Goal: Transaction & Acquisition: Obtain resource

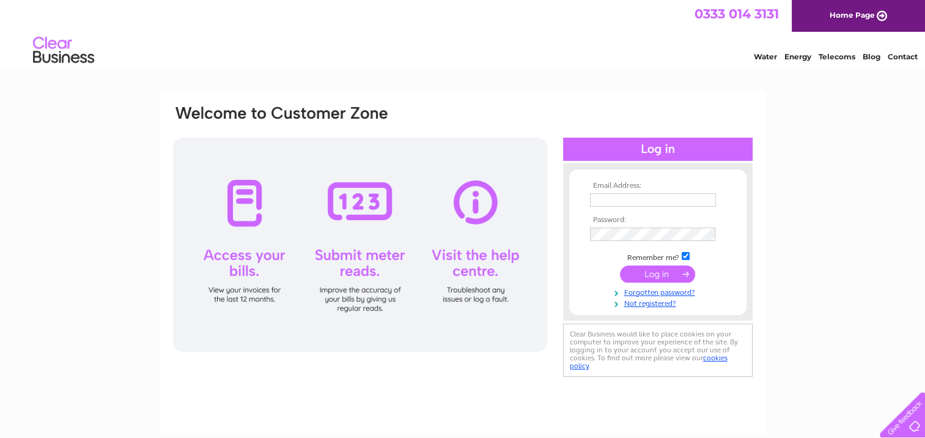
type input "[EMAIL_ADDRESS][DOMAIN_NAME]"
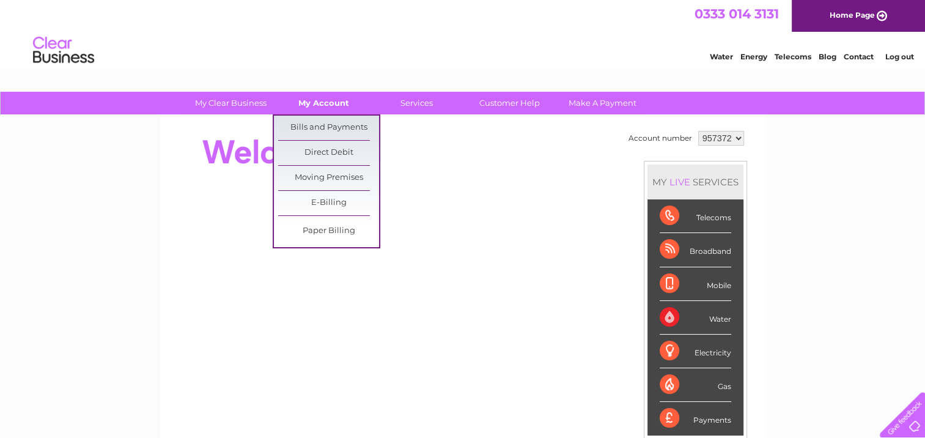
click at [320, 100] on link "My Account" at bounding box center [323, 103] width 101 height 23
click at [313, 120] on link "Bills and Payments" at bounding box center [328, 128] width 101 height 24
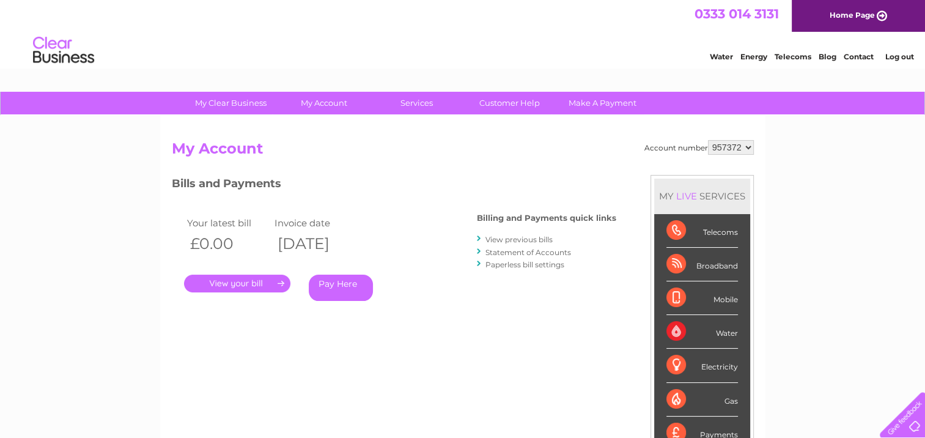
click at [897, 54] on link "Log out" at bounding box center [899, 56] width 29 height 9
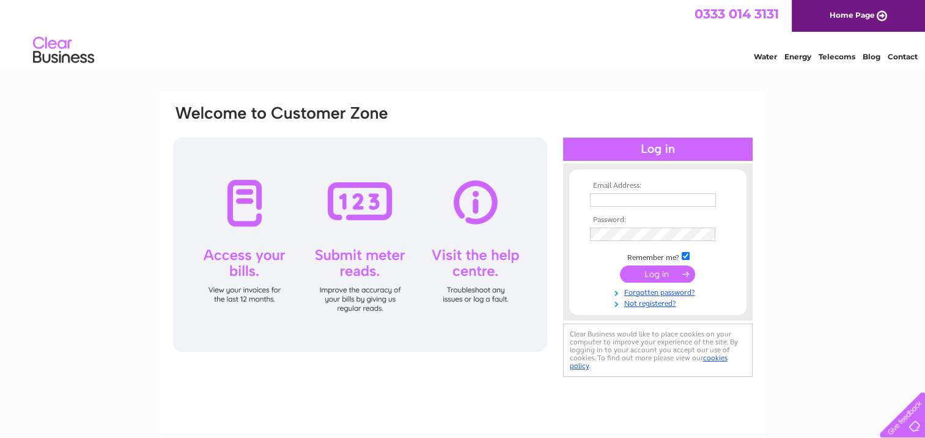
drag, startPoint x: 607, startPoint y: 197, endPoint x: 616, endPoint y: 199, distance: 9.5
click at [609, 197] on input "text" at bounding box center [653, 199] width 126 height 13
type input "enquiries@brucegroup.co.uk"
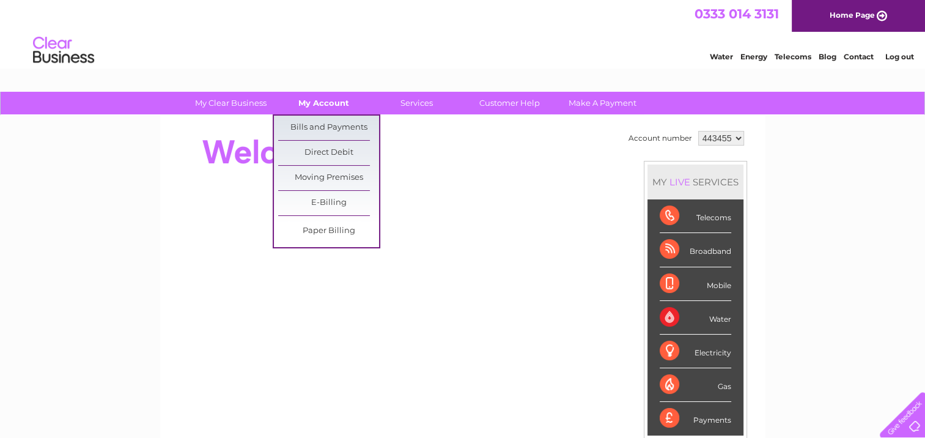
click at [325, 105] on link "My Account" at bounding box center [323, 103] width 101 height 23
click at [320, 125] on link "Bills and Payments" at bounding box center [328, 128] width 101 height 24
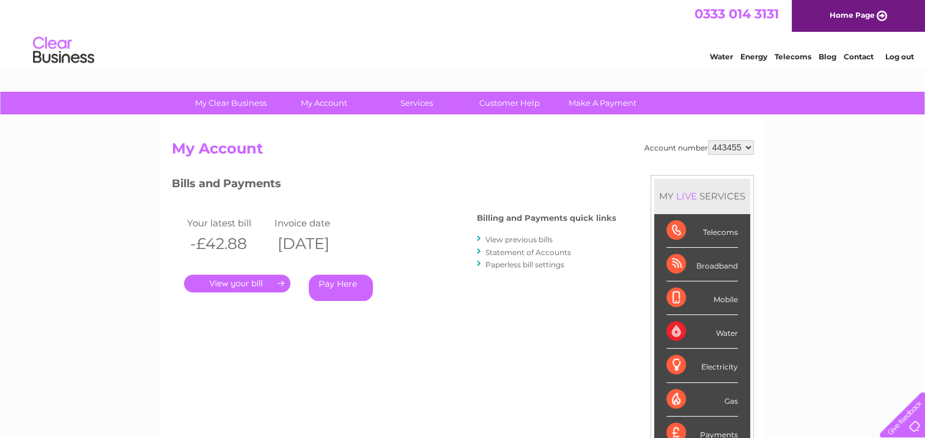
click at [243, 283] on link "." at bounding box center [237, 284] width 106 height 18
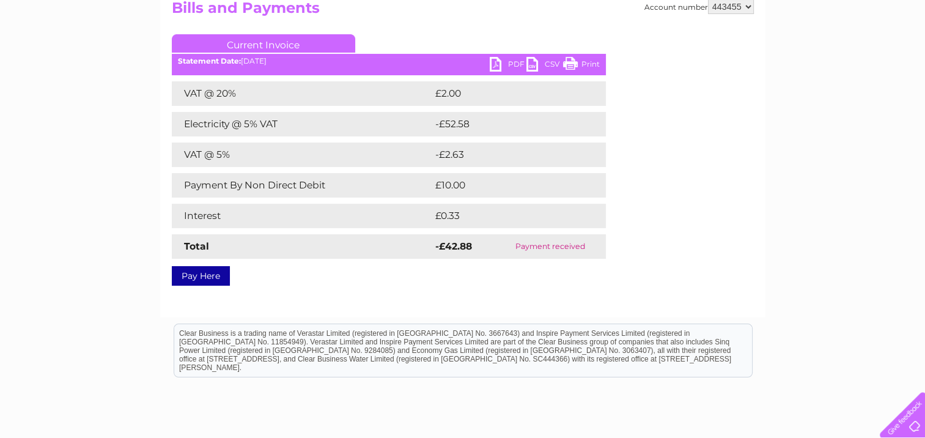
scroll to position [138, 0]
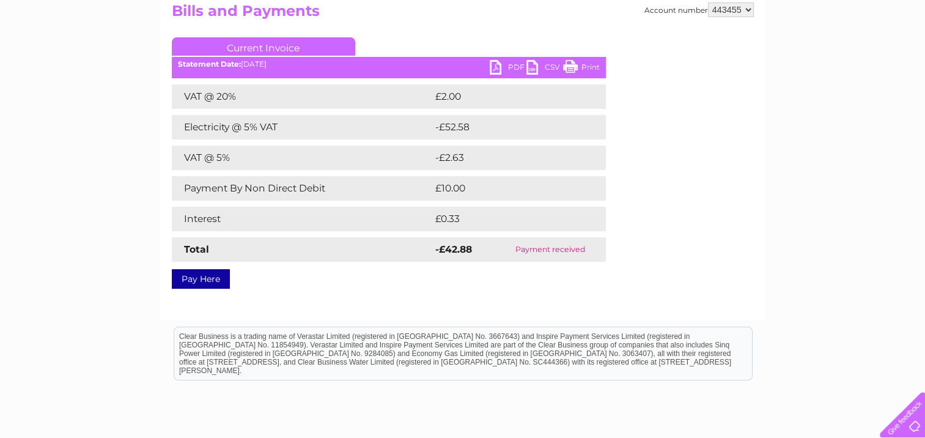
click at [508, 62] on link "PDF" at bounding box center [508, 69] width 37 height 18
click at [511, 68] on link "PDF" at bounding box center [508, 69] width 37 height 18
click at [751, 9] on select "443455" at bounding box center [731, 9] width 46 height 15
click at [751, 7] on select "443455" at bounding box center [731, 9] width 46 height 15
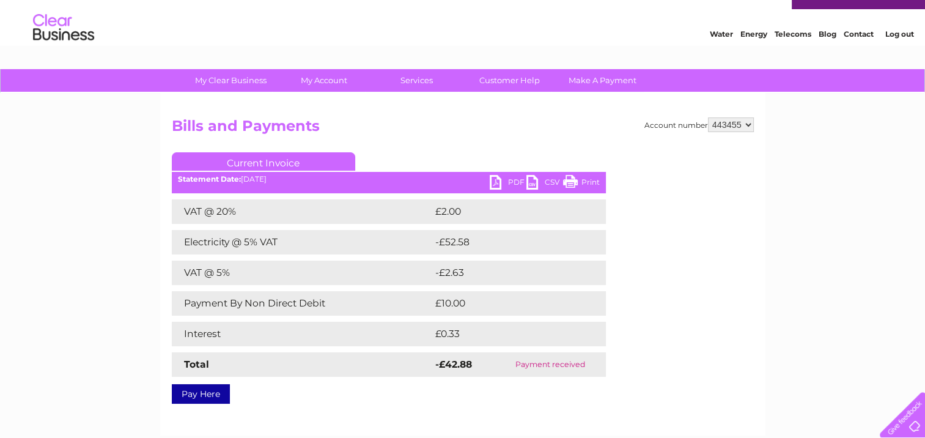
scroll to position [0, 0]
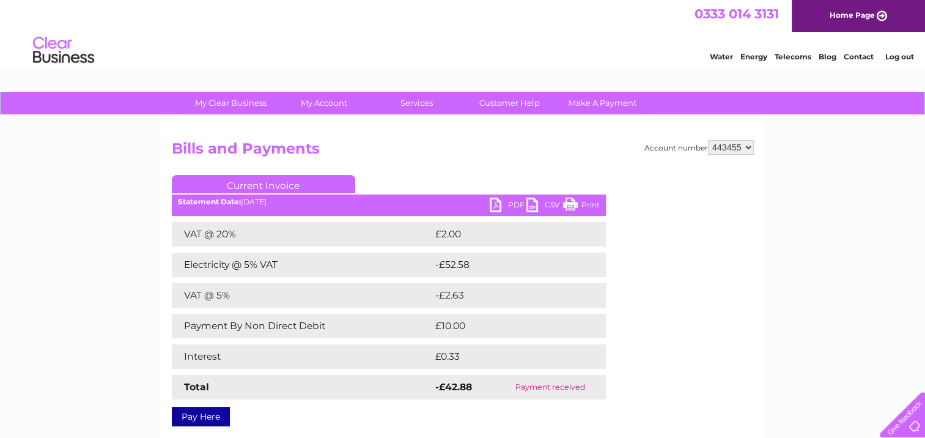
click at [903, 59] on link "Log out" at bounding box center [899, 56] width 29 height 9
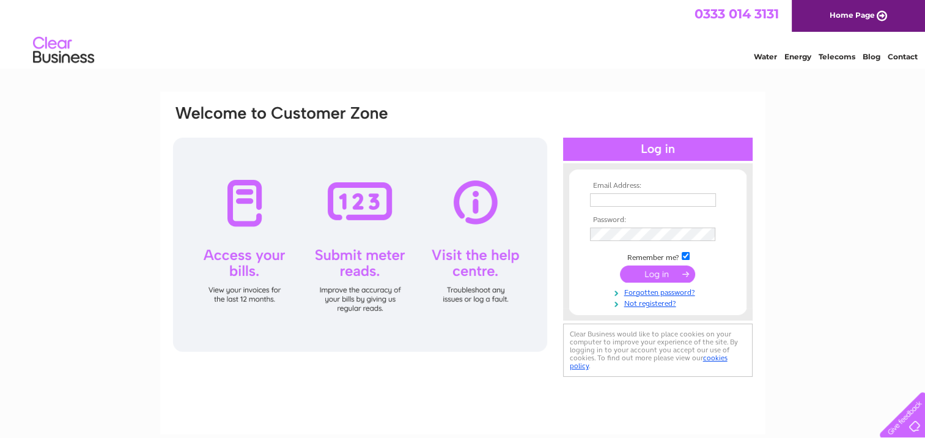
type input "[EMAIL_ADDRESS][DOMAIN_NAME]"
click at [657, 273] on input "submit" at bounding box center [657, 273] width 75 height 17
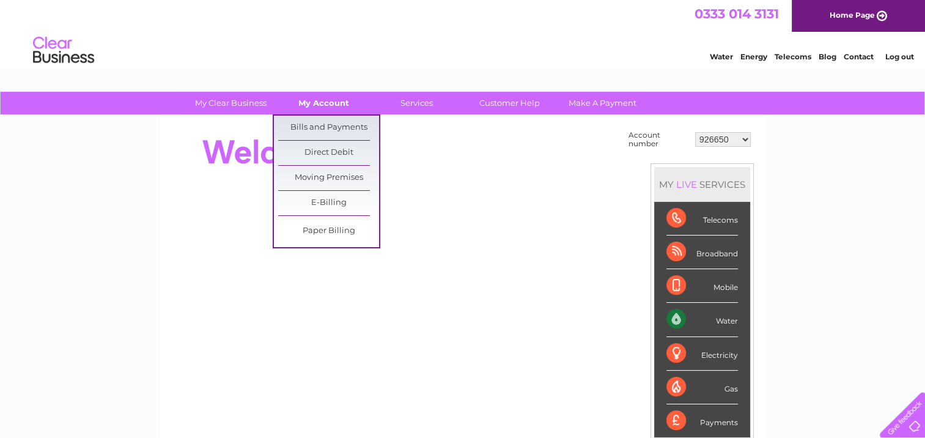
click at [334, 105] on link "My Account" at bounding box center [323, 103] width 101 height 23
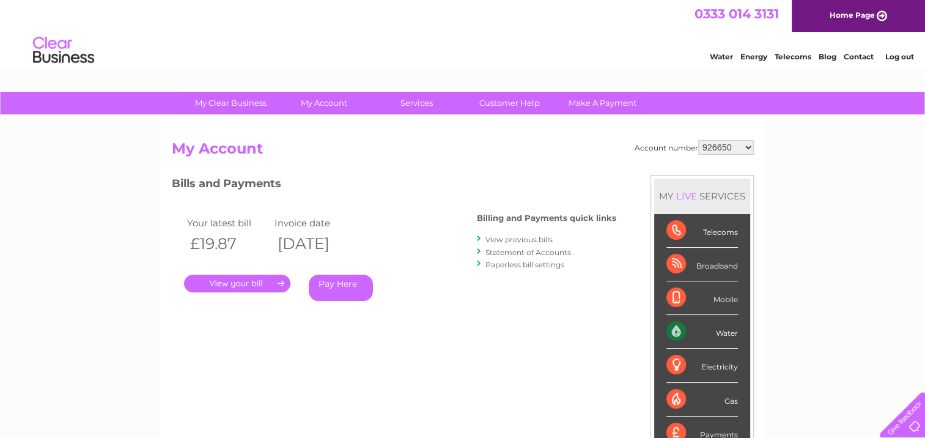
click at [746, 148] on select "926650 30311471 30316246" at bounding box center [726, 147] width 56 height 15
click at [242, 281] on link "." at bounding box center [237, 284] width 106 height 18
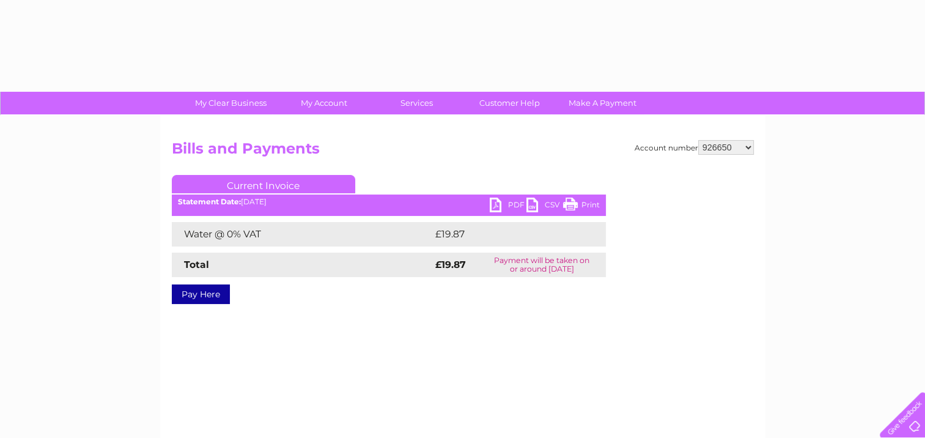
click at [512, 199] on link "PDF" at bounding box center [508, 207] width 37 height 18
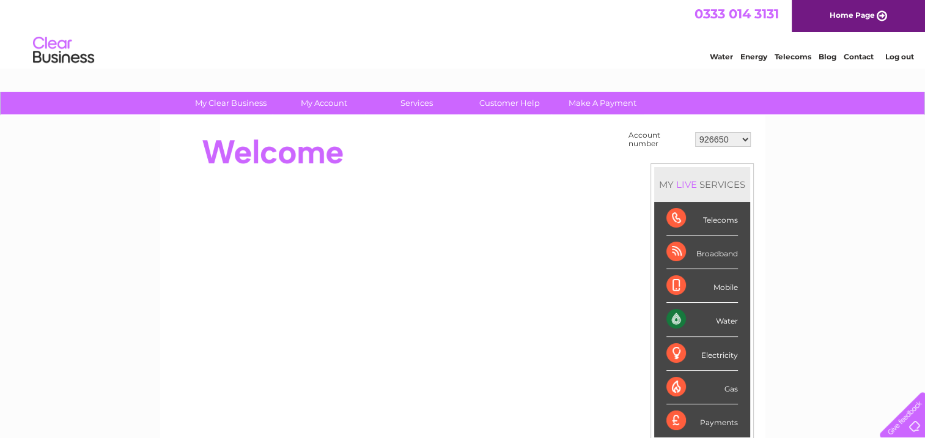
click at [725, 142] on select "926650 30311471 30316246" at bounding box center [723, 139] width 56 height 15
select select "30311471"
click at [695, 132] on select "926650 30311471 30316246" at bounding box center [723, 139] width 56 height 15
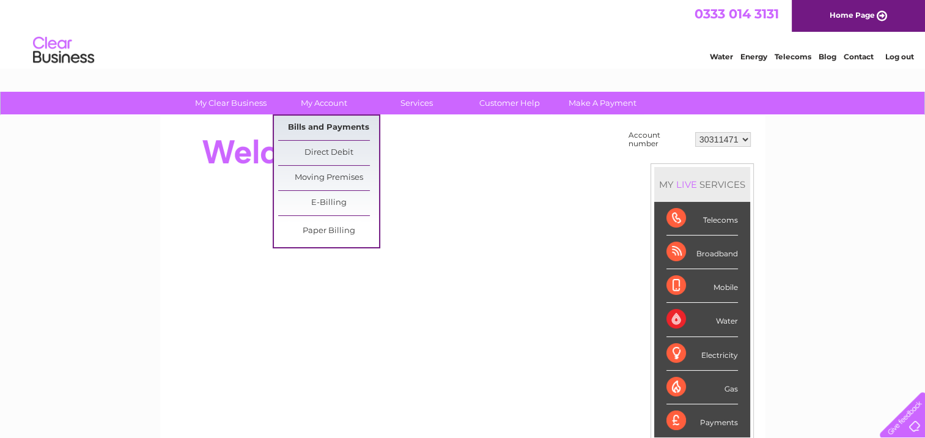
click at [322, 122] on link "Bills and Payments" at bounding box center [328, 128] width 101 height 24
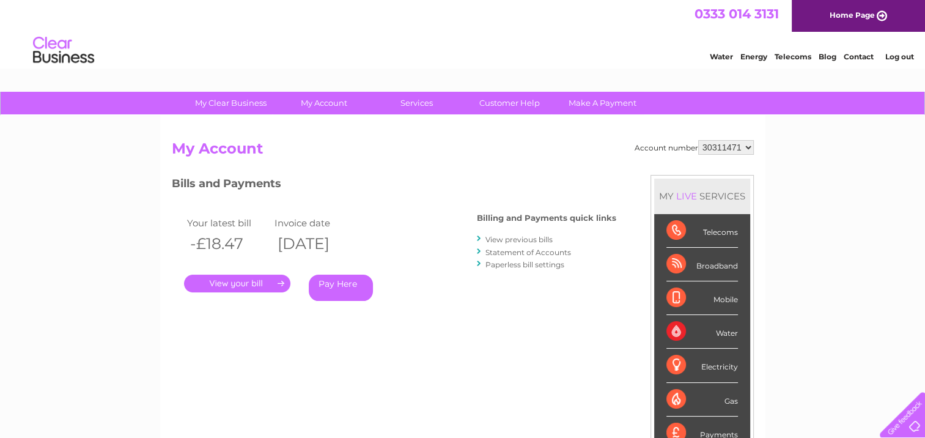
click at [241, 283] on link "." at bounding box center [237, 284] width 106 height 18
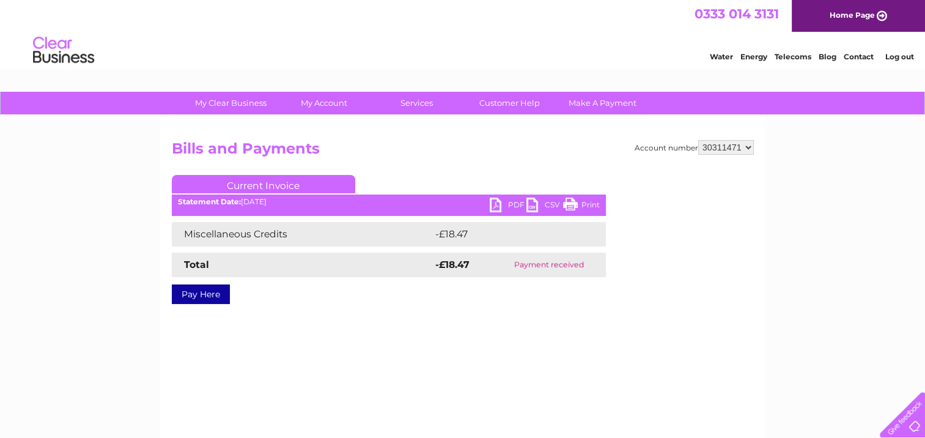
click at [509, 205] on link "PDF" at bounding box center [508, 207] width 37 height 18
drag, startPoint x: 748, startPoint y: 147, endPoint x: 742, endPoint y: 151, distance: 7.0
click at [748, 147] on select "926650 30311471 30316246" at bounding box center [726, 147] width 56 height 15
select select "30316246"
click at [698, 140] on select "926650 30311471 30316246" at bounding box center [726, 147] width 56 height 15
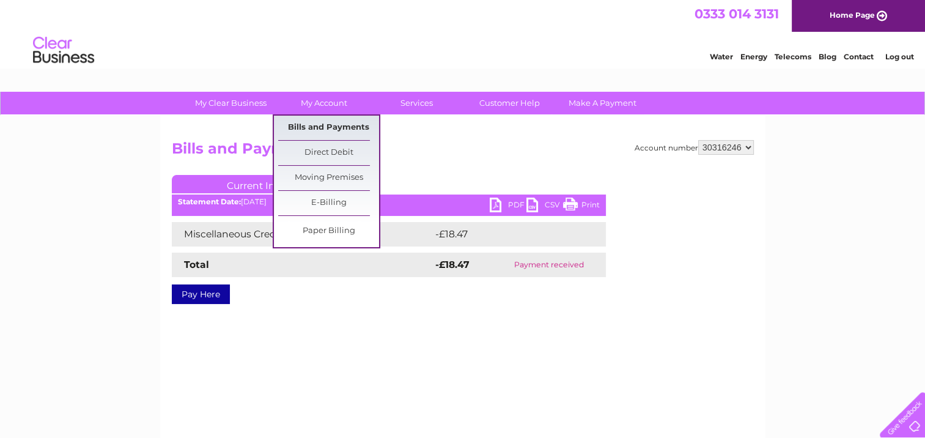
click at [318, 120] on link "Bills and Payments" at bounding box center [328, 128] width 101 height 24
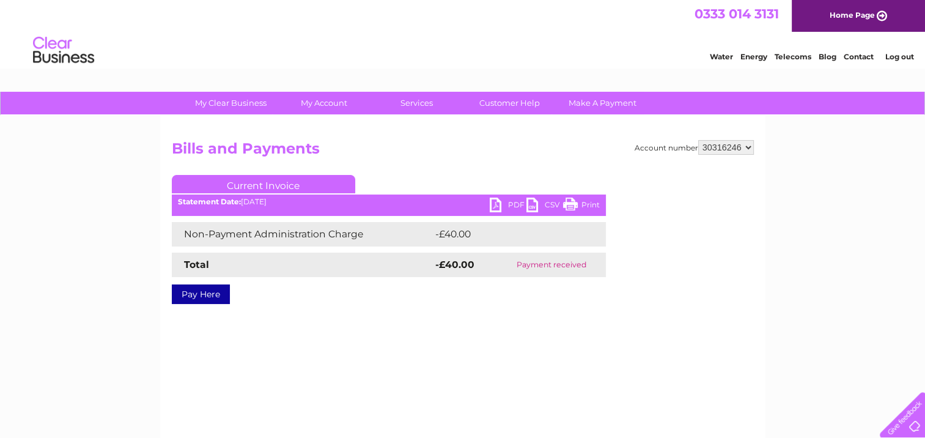
click at [509, 203] on link "PDF" at bounding box center [508, 207] width 37 height 18
